Goal: Check status

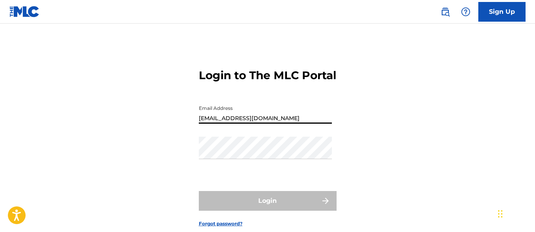
type input "[EMAIL_ADDRESS][DOMAIN_NAME]"
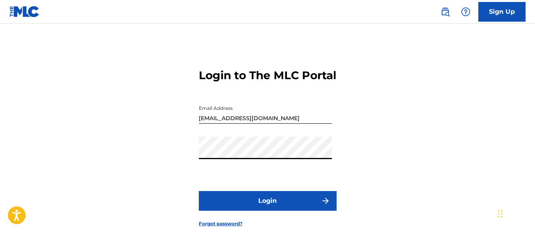
click at [268, 211] on button "Login" at bounding box center [268, 201] width 138 height 20
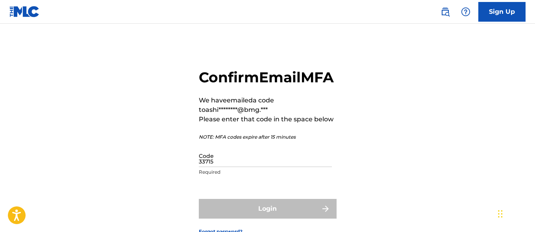
type input "337150"
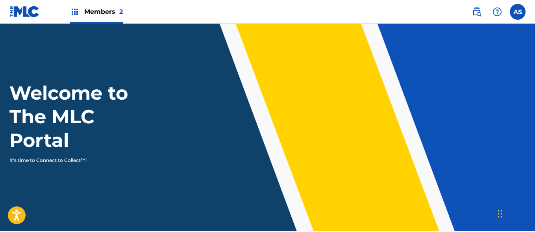
click at [75, 12] on img at bounding box center [74, 11] width 9 height 9
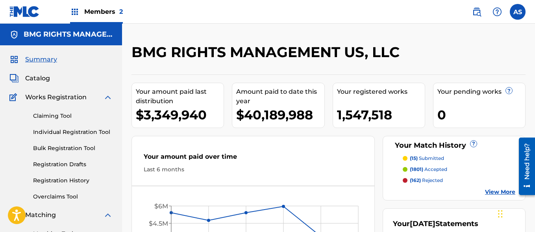
scroll to position [171, 0]
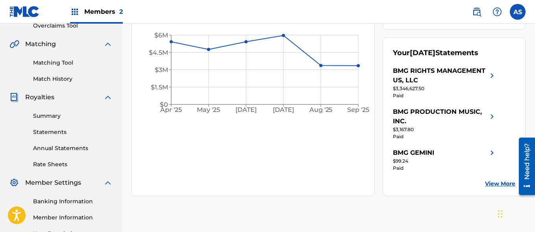
click at [73, 116] on link "Summary" at bounding box center [73, 116] width 80 height 8
